Goal: Task Accomplishment & Management: Complete application form

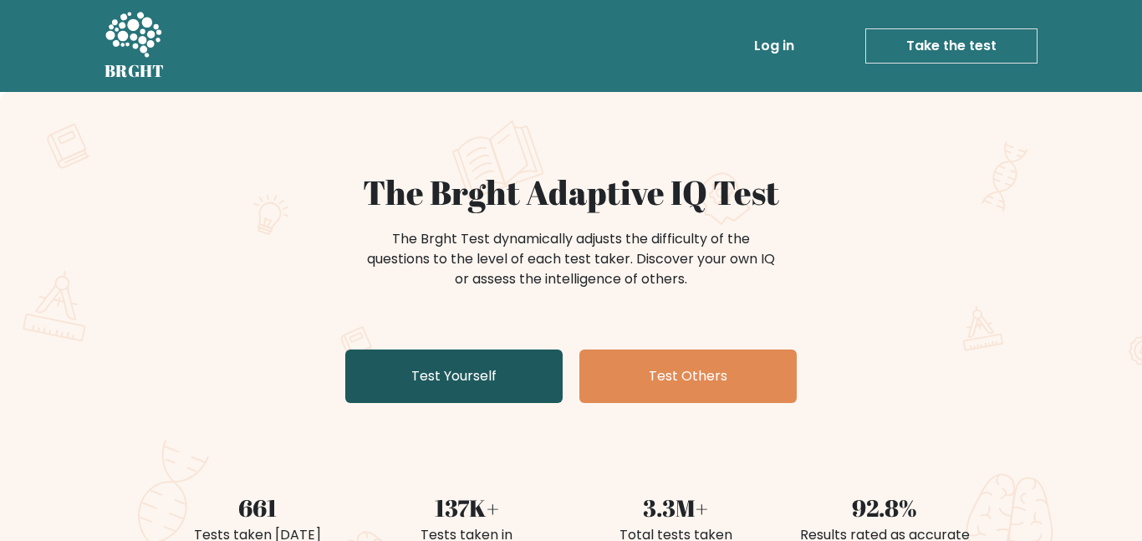
click at [519, 368] on link "Test Yourself" at bounding box center [453, 375] width 217 height 53
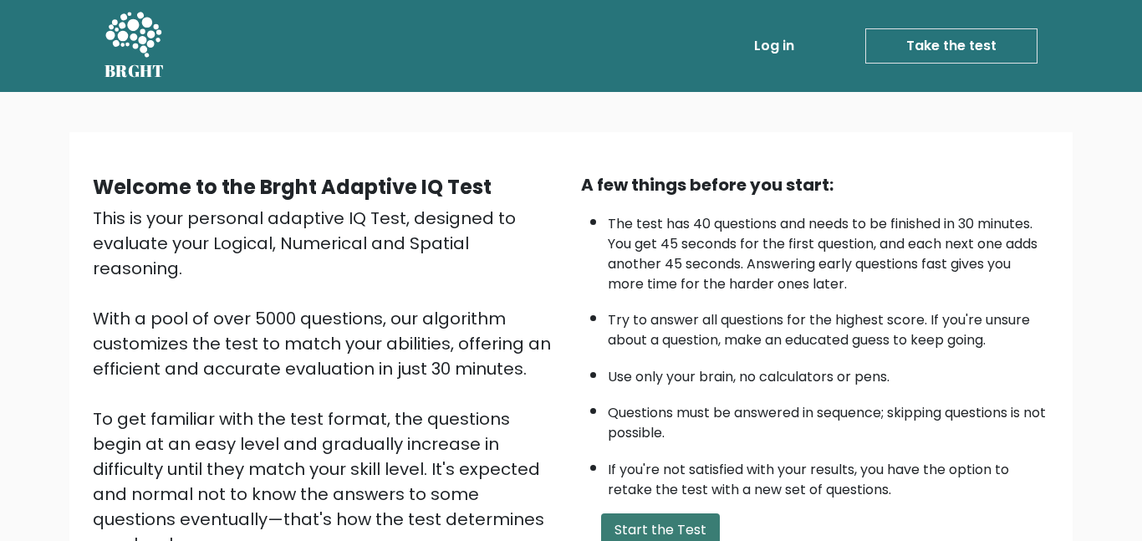
click at [654, 523] on button "Start the Test" at bounding box center [660, 529] width 119 height 33
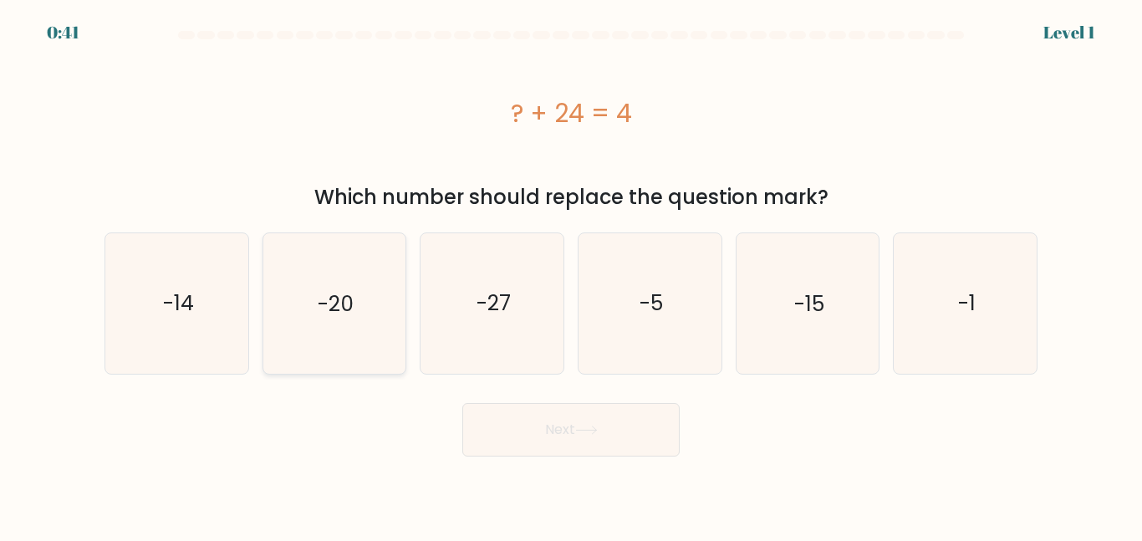
click at [311, 343] on icon "-20" at bounding box center [334, 303] width 140 height 140
click at [571, 275] on input "b. -20" at bounding box center [571, 273] width 1 height 4
radio input "true"
click at [584, 433] on icon at bounding box center [586, 429] width 23 height 9
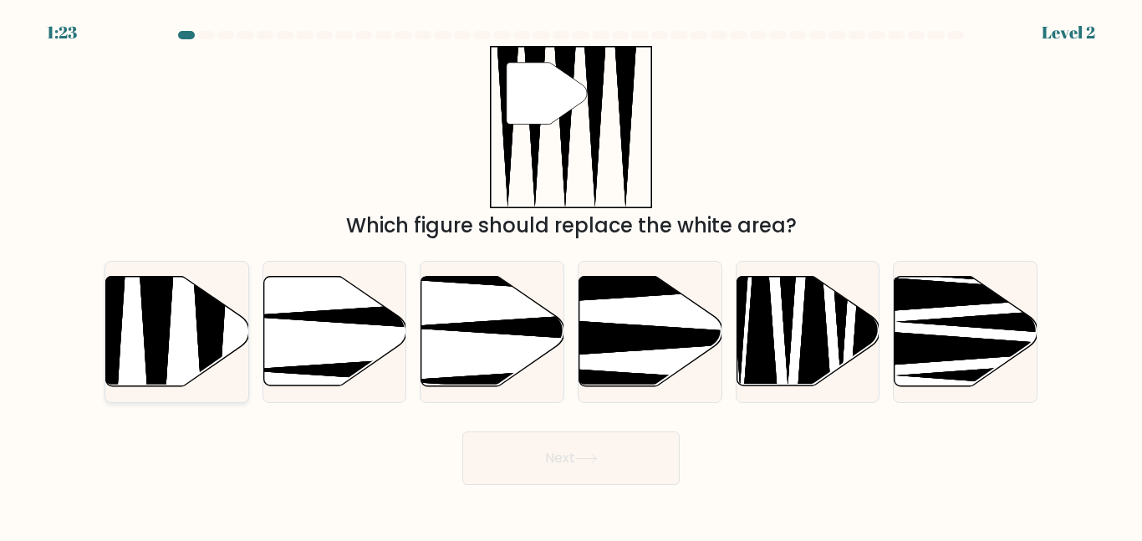
click at [224, 334] on icon at bounding box center [177, 331] width 143 height 109
click at [571, 275] on input "a." at bounding box center [571, 273] width 1 height 4
radio input "true"
click at [545, 439] on button "Next" at bounding box center [570, 457] width 217 height 53
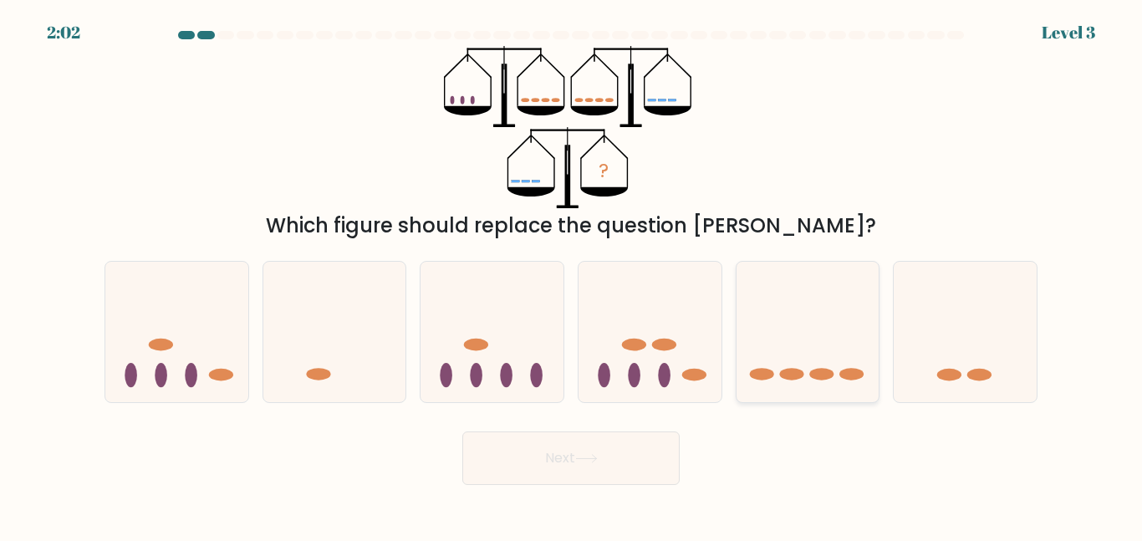
click at [829, 332] on icon at bounding box center [807, 331] width 143 height 118
click at [572, 275] on input "e." at bounding box center [571, 273] width 1 height 4
radio input "true"
click at [553, 472] on button "Next" at bounding box center [570, 457] width 217 height 53
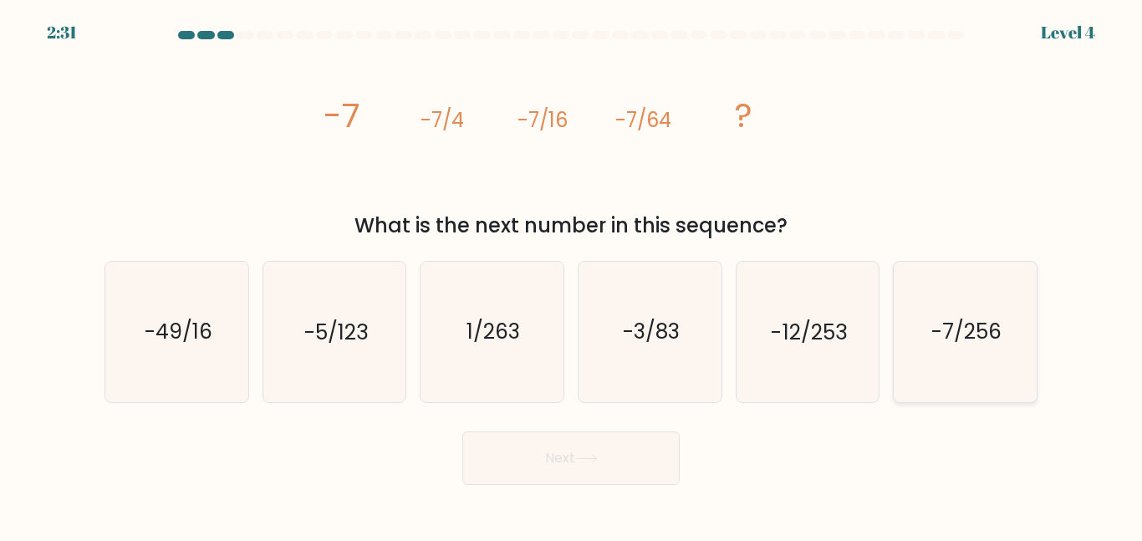
click at [931, 331] on text "-7/256" at bounding box center [966, 331] width 70 height 29
click at [572, 275] on input "f. -7/256" at bounding box center [571, 273] width 1 height 4
radio input "true"
click at [557, 450] on button "Next" at bounding box center [570, 457] width 217 height 53
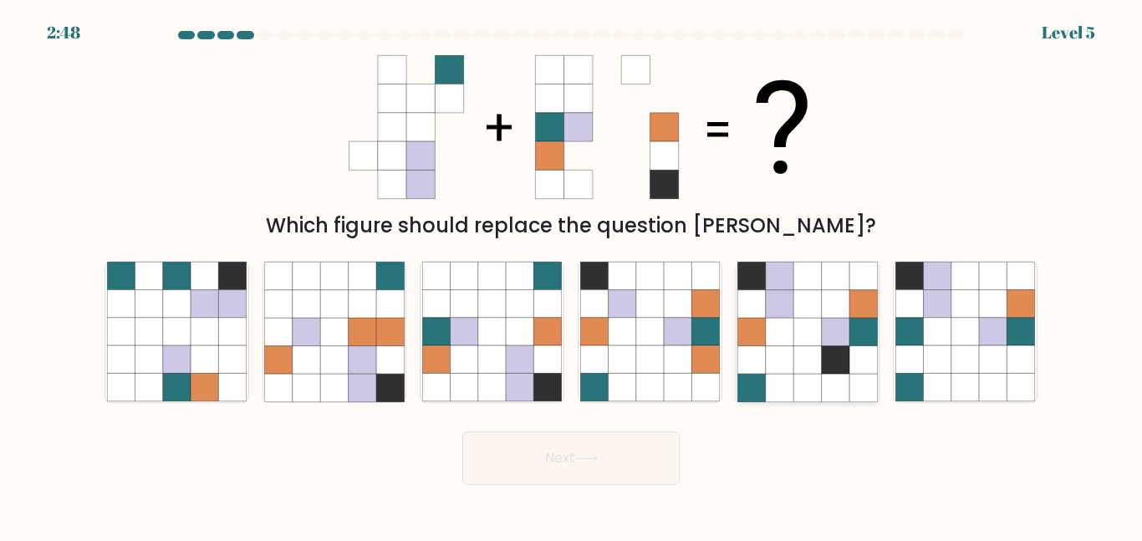
click at [784, 374] on icon at bounding box center [780, 388] width 28 height 28
click at [572, 275] on input "e." at bounding box center [571, 273] width 1 height 4
radio input "true"
click at [557, 445] on button "Next" at bounding box center [570, 457] width 217 height 53
